Goal: Information Seeking & Learning: Understand process/instructions

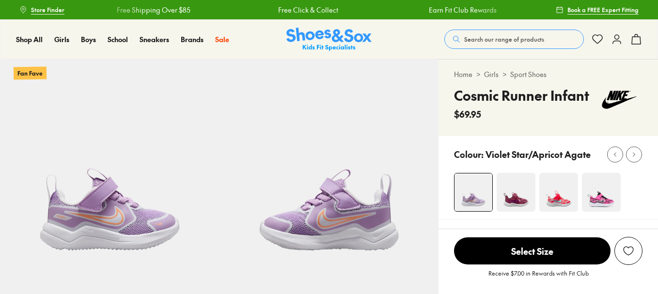
select select "*"
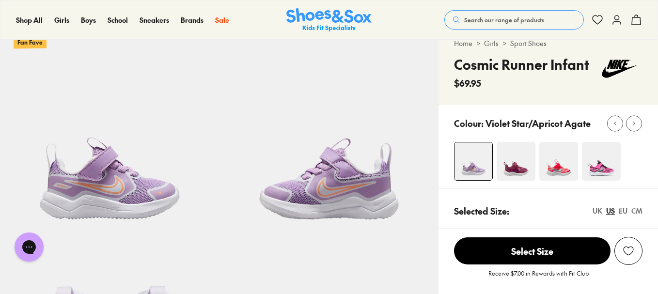
scroll to position [30, 0]
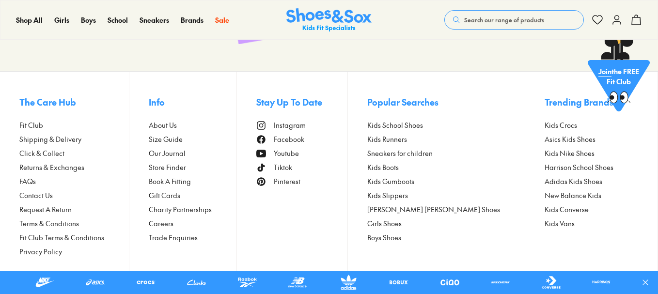
scroll to position [3008, 0]
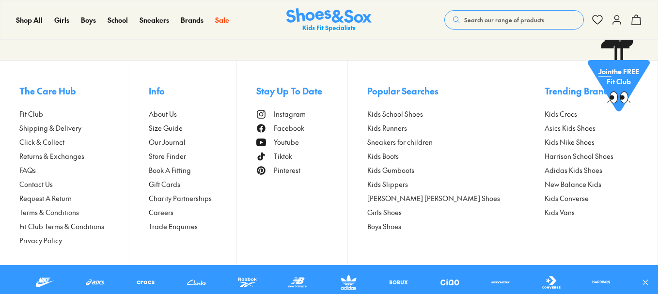
click at [52, 156] on span "Returns & Exchanges" at bounding box center [51, 156] width 65 height 10
click at [58, 157] on span "Returns & Exchanges" at bounding box center [51, 156] width 65 height 10
click at [63, 159] on span "Returns & Exchanges" at bounding box center [51, 156] width 65 height 10
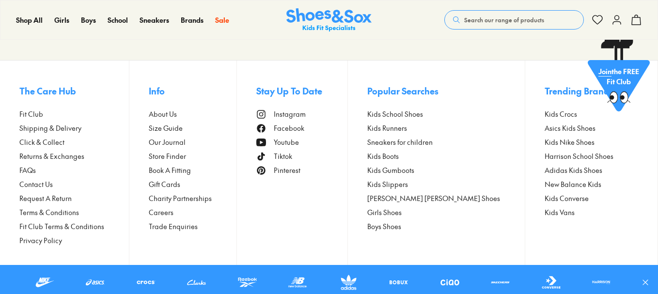
click at [78, 156] on span "Returns & Exchanges" at bounding box center [51, 156] width 65 height 10
click at [69, 157] on span "Returns & Exchanges" at bounding box center [51, 156] width 65 height 10
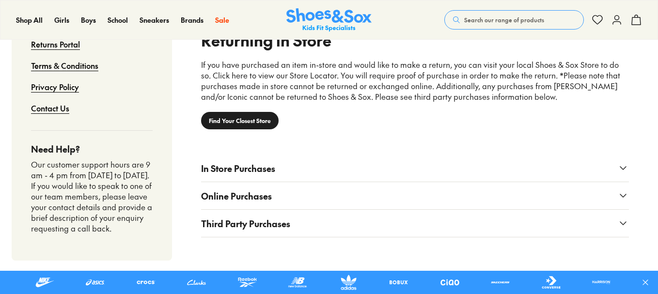
scroll to position [744, 0]
